Goal: Information Seeking & Learning: Learn about a topic

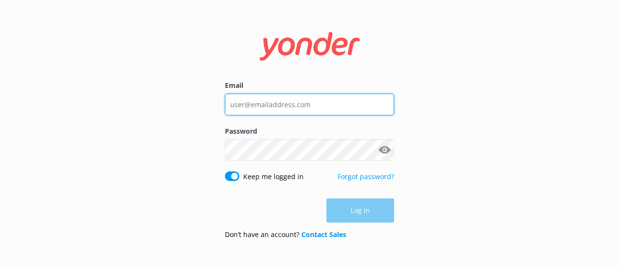
type input "[EMAIL_ADDRESS][DOMAIN_NAME]"
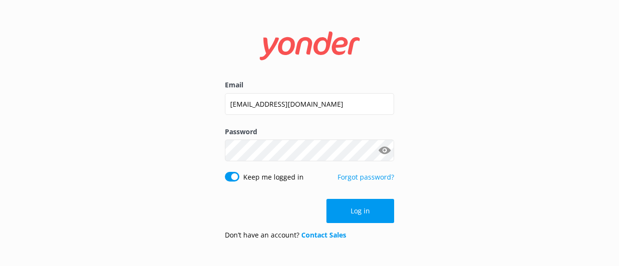
click at [361, 192] on form "Email [EMAIL_ADDRESS][DOMAIN_NAME] Password Show password Keep me logged in For…" at bounding box center [309, 133] width 169 height 230
click at [360, 206] on button "Log in" at bounding box center [360, 211] width 68 height 24
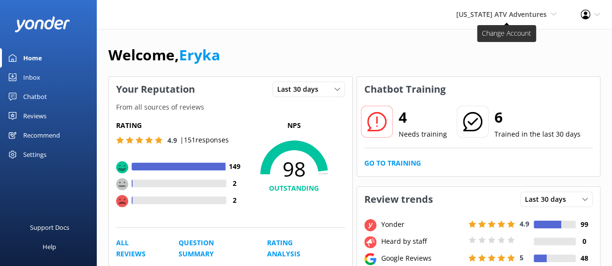
click at [504, 17] on span "[US_STATE] ATV Adventures" at bounding box center [501, 14] width 90 height 9
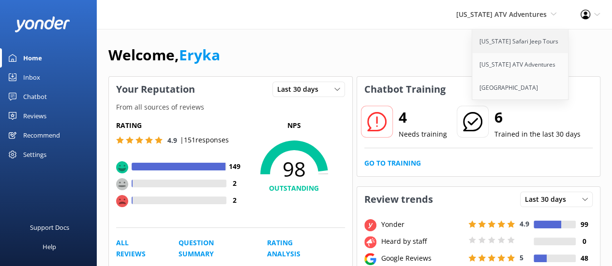
click at [509, 46] on link "[US_STATE] Safari Jeep Tours" at bounding box center [520, 41] width 97 height 23
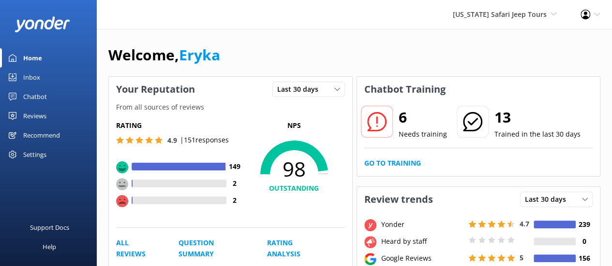
click at [45, 111] on div "Reviews" at bounding box center [34, 115] width 23 height 19
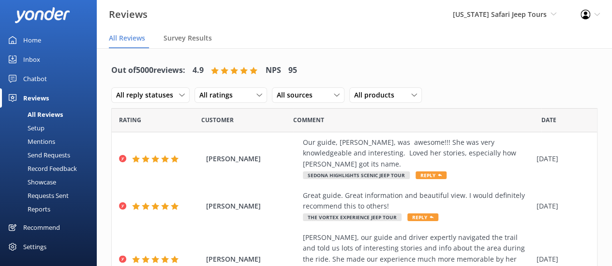
click at [44, 142] on div "Mentions" at bounding box center [30, 142] width 49 height 14
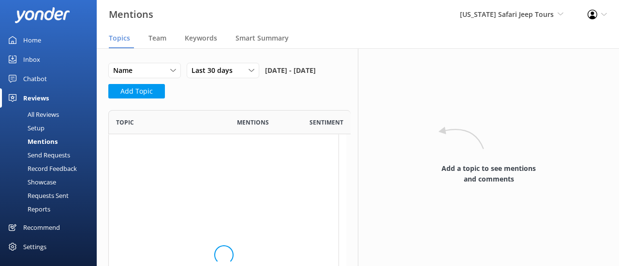
scroll to position [249, 223]
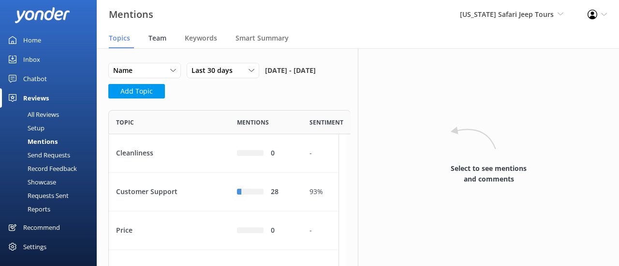
click at [158, 40] on span "Team" at bounding box center [157, 38] width 18 height 10
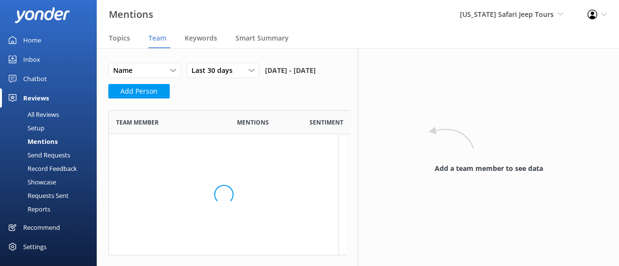
scroll to position [868, 223]
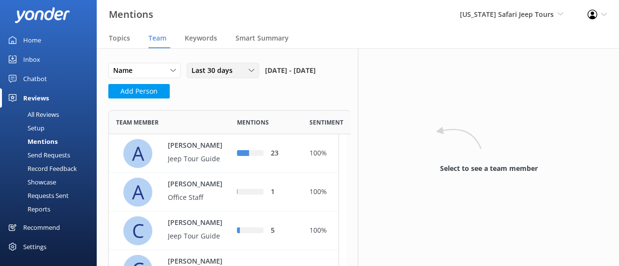
click at [230, 72] on span "Last 30 days" at bounding box center [214, 70] width 47 height 11
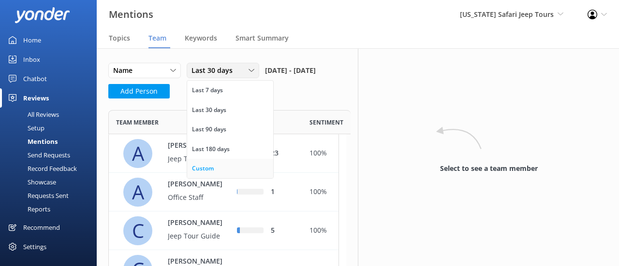
click at [207, 162] on link "Custom" at bounding box center [230, 168] width 86 height 19
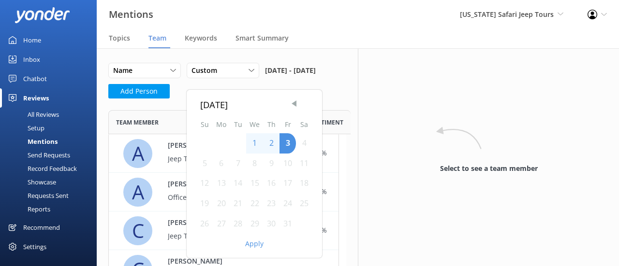
click at [295, 101] on span "Previous Month" at bounding box center [294, 104] width 10 height 10
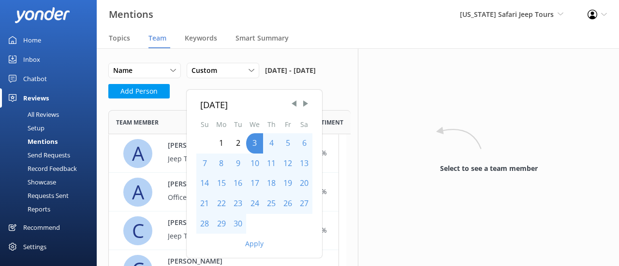
click at [220, 139] on div "1" at bounding box center [221, 143] width 17 height 20
click at [240, 219] on div "30" at bounding box center [238, 224] width 16 height 20
click at [256, 241] on button "Apply" at bounding box center [254, 244] width 18 height 7
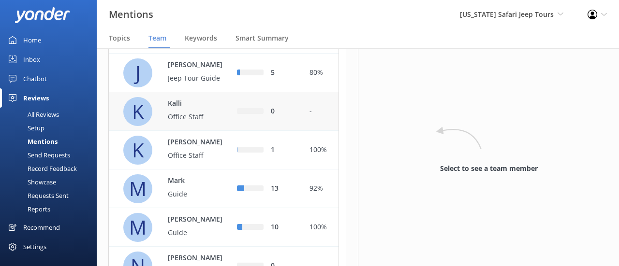
scroll to position [454, 0]
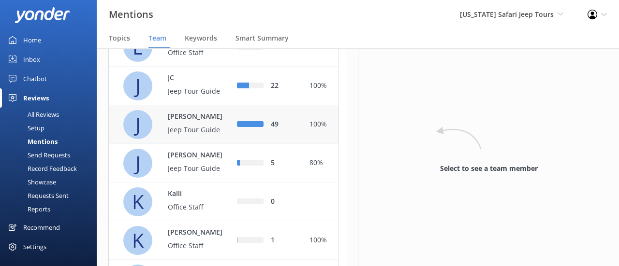
click at [194, 135] on p "Jeep Tour Guide" at bounding box center [199, 130] width 63 height 11
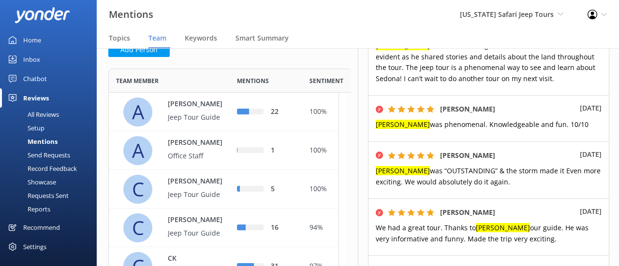
scroll to position [40, 0]
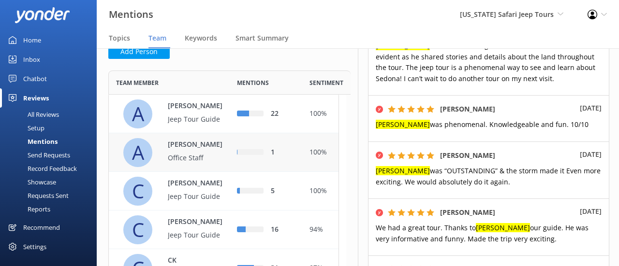
click at [200, 166] on div "[PERSON_NAME] Office Staff" at bounding box center [194, 153] width 73 height 27
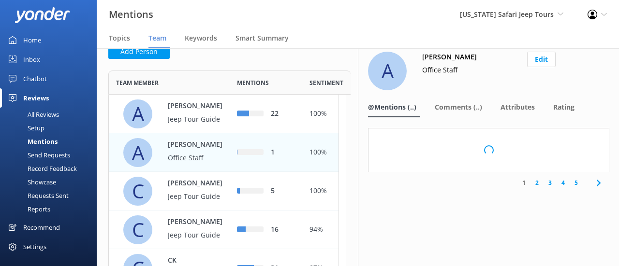
scroll to position [6, 0]
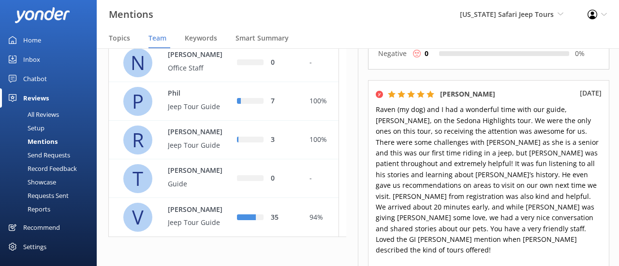
scroll to position [758, 0]
click at [182, 190] on p "Guide" at bounding box center [199, 184] width 63 height 11
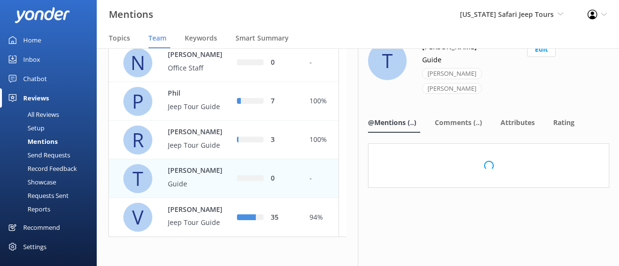
scroll to position [1, 0]
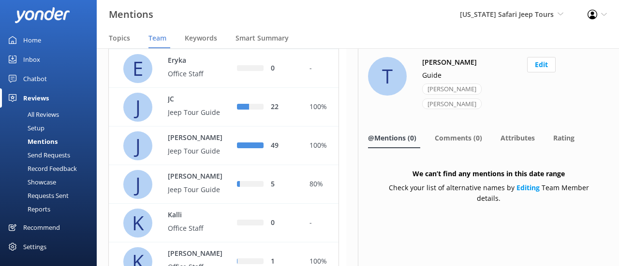
scroll to position [421, 0]
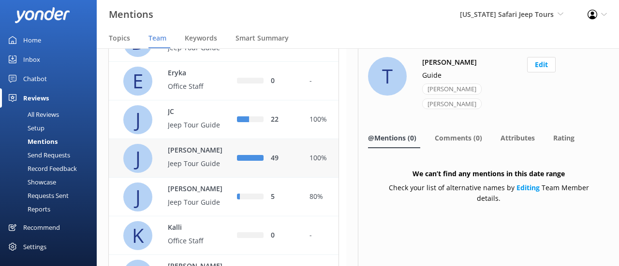
click at [198, 169] on p "Jeep Tour Guide" at bounding box center [199, 164] width 63 height 11
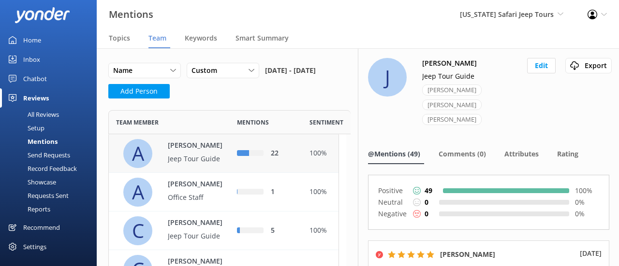
click at [171, 167] on div "[PERSON_NAME] Tour Guide" at bounding box center [194, 154] width 73 height 27
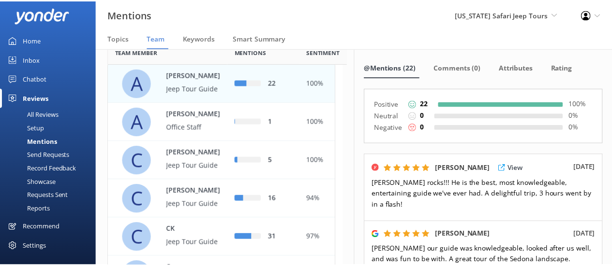
scroll to position [217, 0]
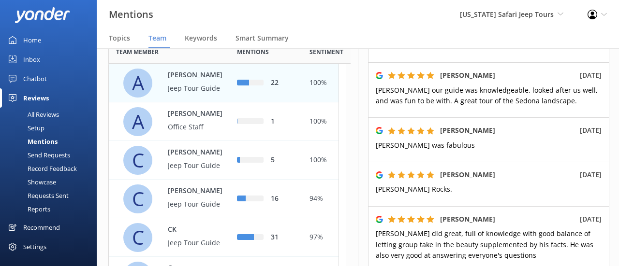
click at [33, 113] on div "All Reviews" at bounding box center [32, 115] width 53 height 14
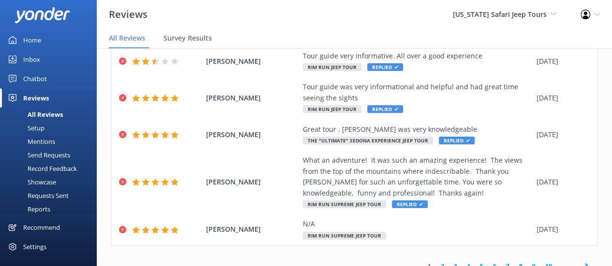
scroll to position [19, 0]
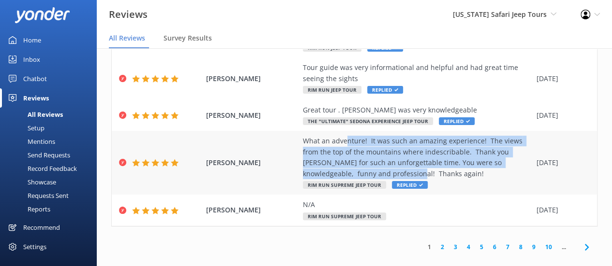
drag, startPoint x: 344, startPoint y: 130, endPoint x: 368, endPoint y: 162, distance: 40.3
click at [368, 162] on div "What an adventure! It was such an amazing experience! The views from the top of…" at bounding box center [417, 158] width 229 height 44
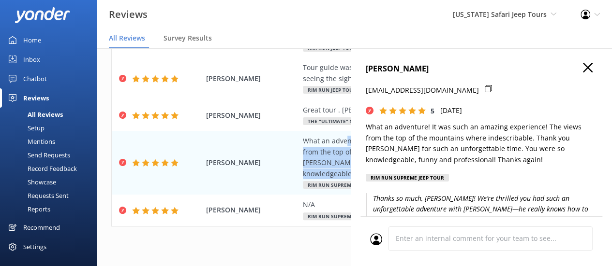
click at [583, 73] on button "button" at bounding box center [588, 68] width 10 height 11
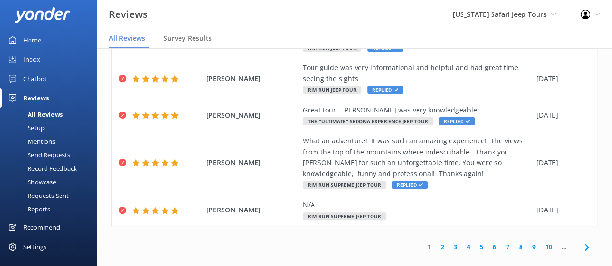
click at [349, 236] on div "1 2 3 4 5 6 7 8 9 10 ..." at bounding box center [354, 247] width 486 height 22
